Goal: Share content

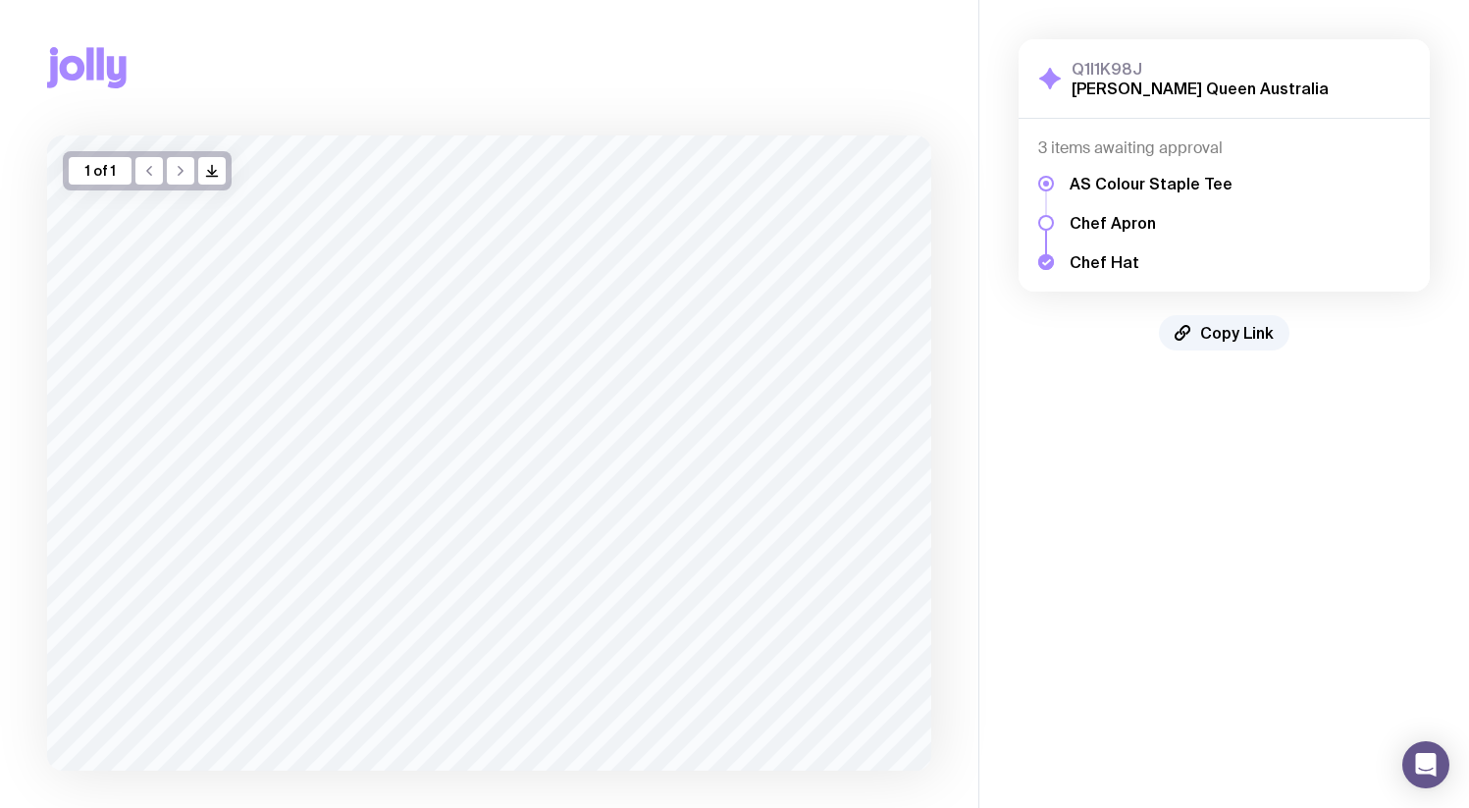
drag, startPoint x: 1167, startPoint y: 425, endPoint x: 1209, endPoint y: 375, distance: 65.5
click at [1166, 422] on aside "Q1I1K98J [PERSON_NAME] Queen Australia Show Details 3 items awaiting approval A…" at bounding box center [1223, 454] width 491 height 908
click at [1221, 335] on span "Copy Link" at bounding box center [1237, 333] width 74 height 20
click at [1203, 333] on span "Copy Link" at bounding box center [1237, 333] width 74 height 20
click at [1219, 334] on span "Copy Link" at bounding box center [1237, 333] width 74 height 20
